Goal: Task Accomplishment & Management: Manage account settings

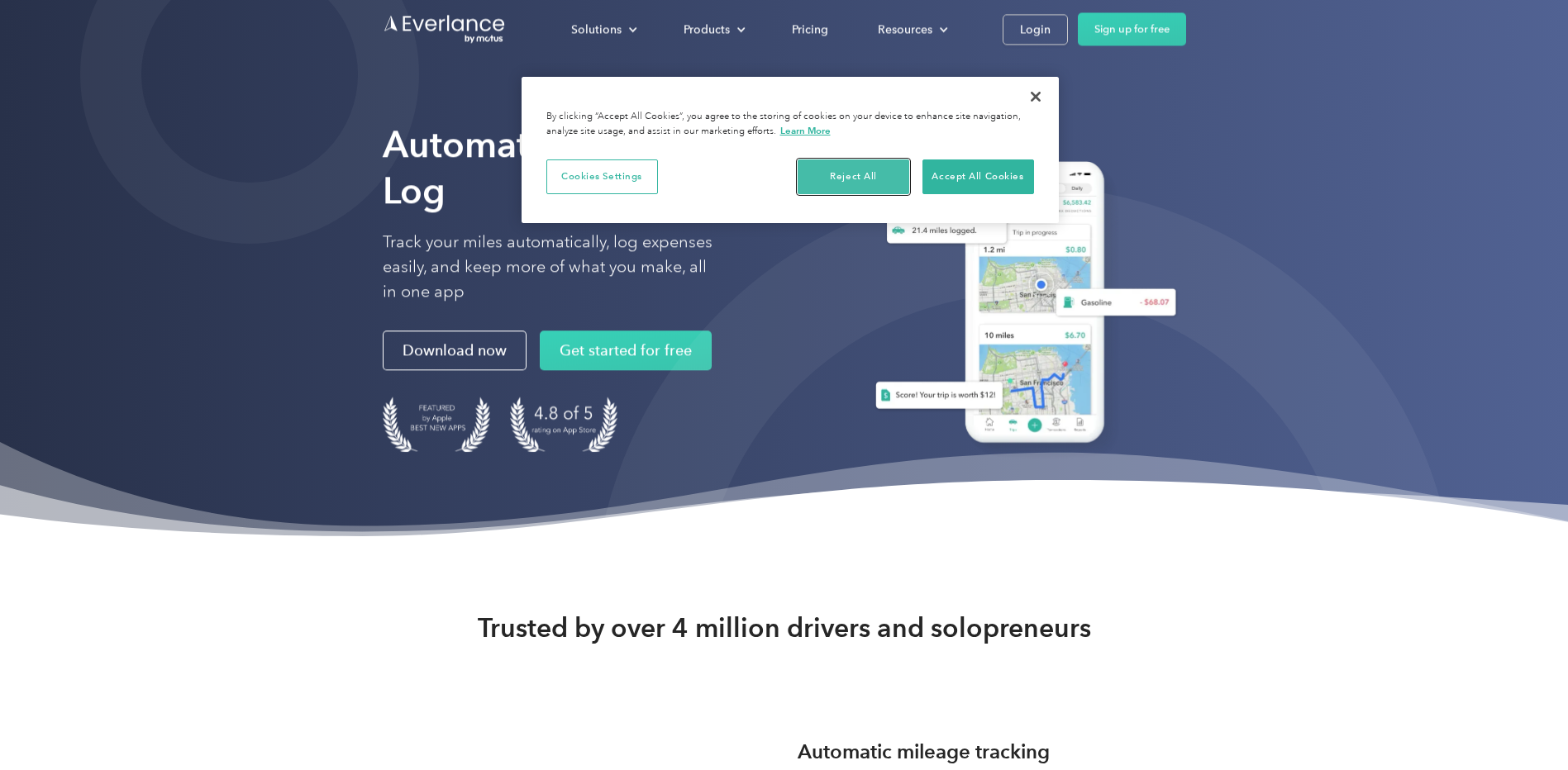
click at [872, 175] on button "Reject All" at bounding box center [853, 176] width 112 height 34
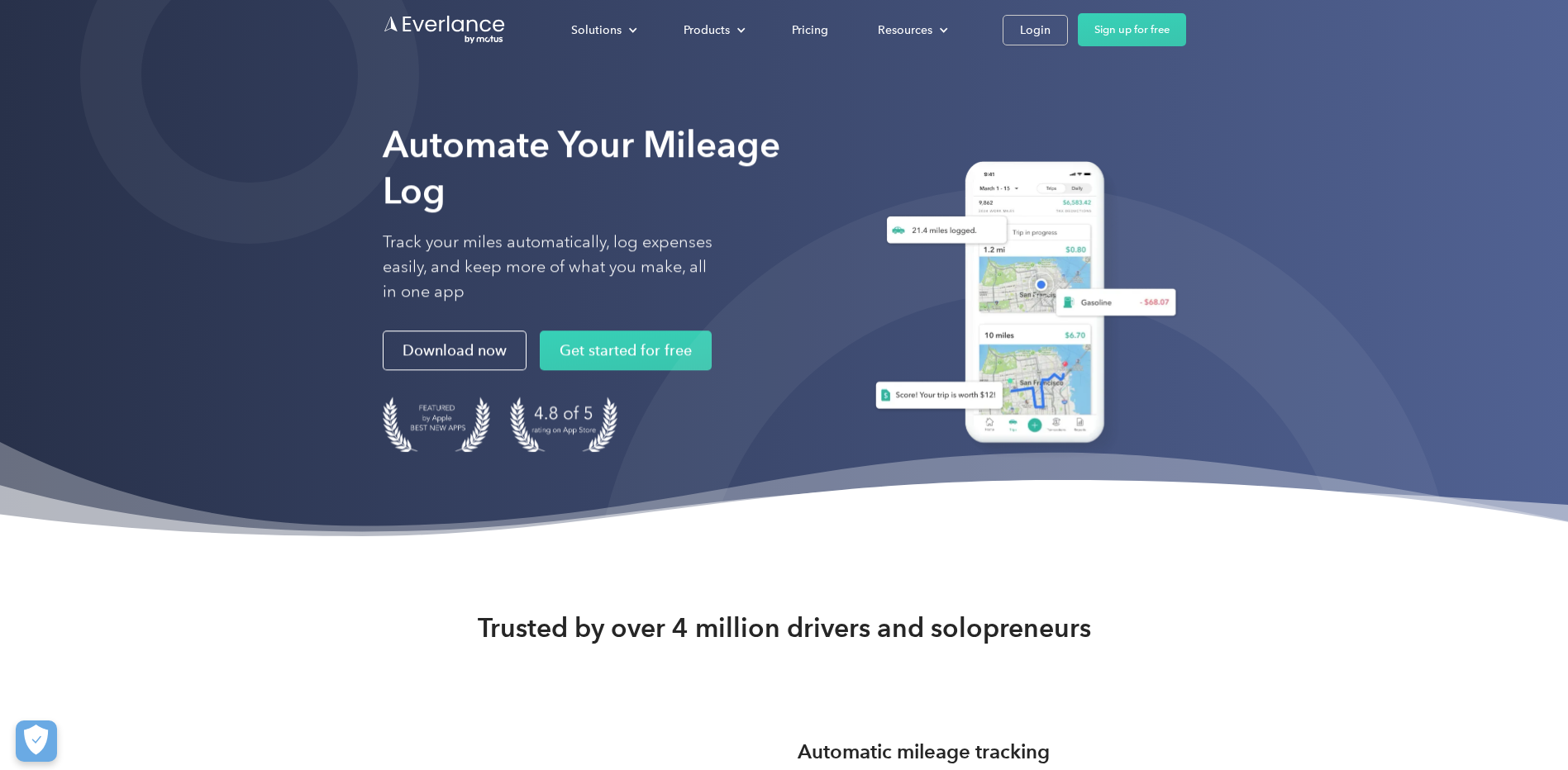
click at [1047, 30] on div "Login" at bounding box center [1035, 30] width 31 height 20
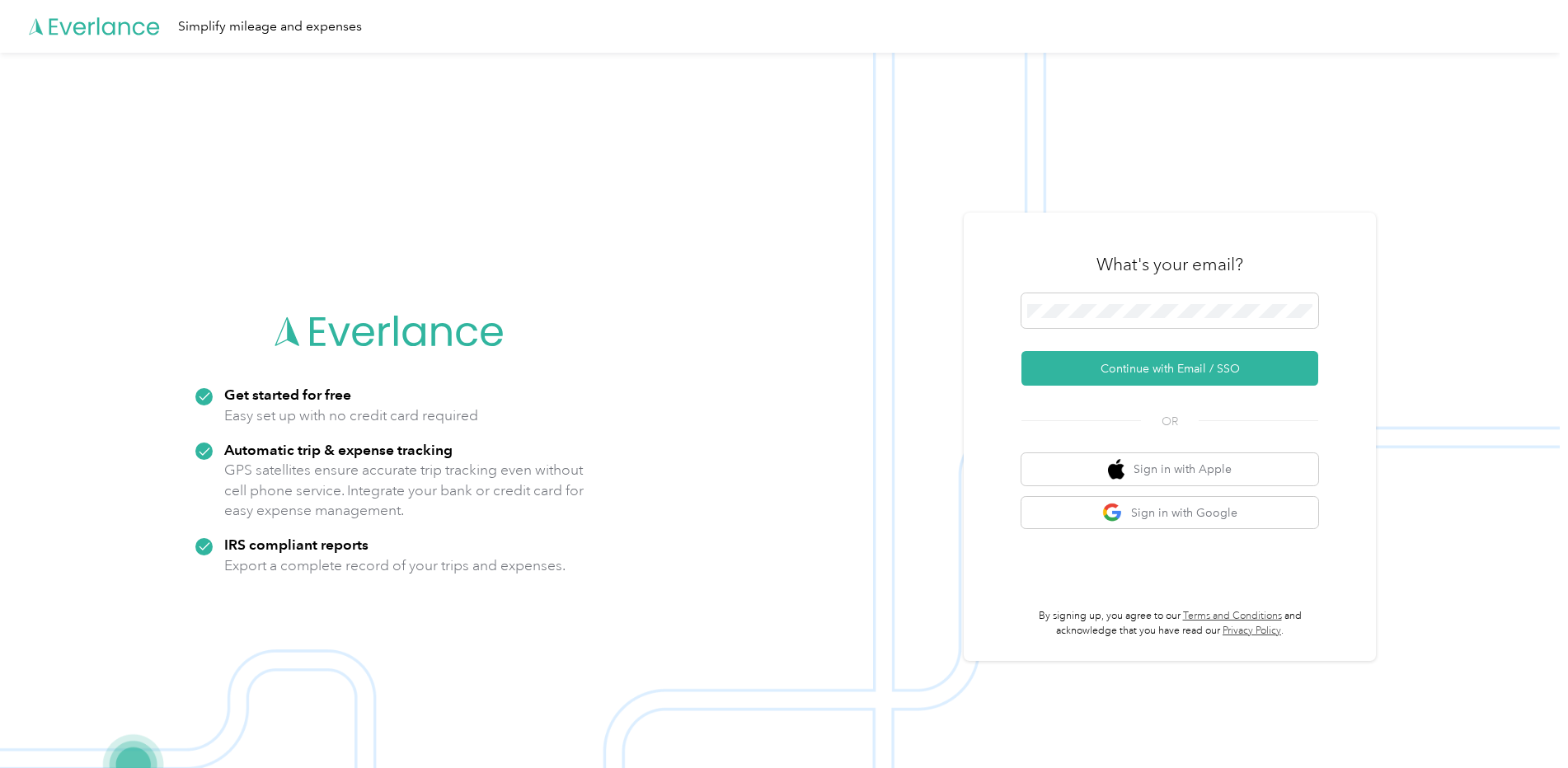
click at [1129, 365] on button "Continue with Email / SSO" at bounding box center [1169, 368] width 296 height 34
